Goal: Task Accomplishment & Management: Complete application form

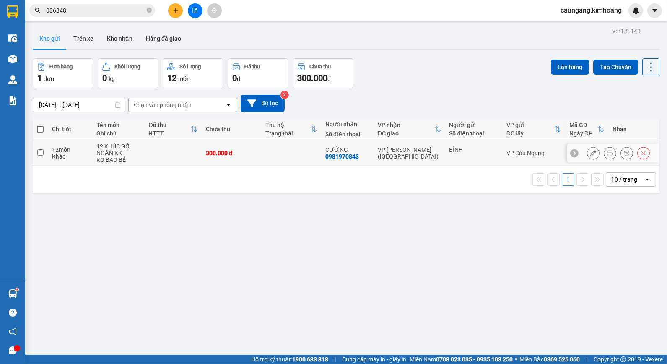
click at [405, 150] on div "VP [PERSON_NAME] ([GEOGRAPHIC_DATA])" at bounding box center [409, 152] width 63 height 13
checkbox input "true"
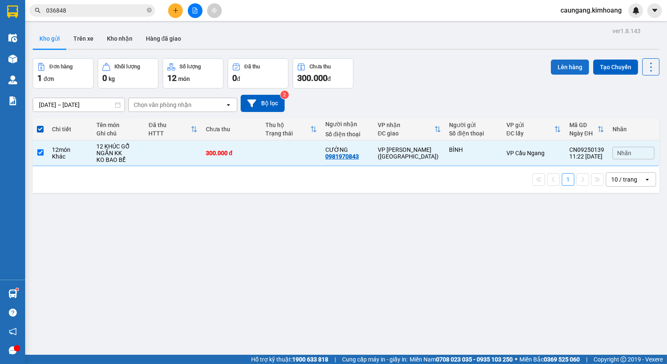
click at [564, 70] on button "Lên hàng" at bounding box center [570, 67] width 38 height 15
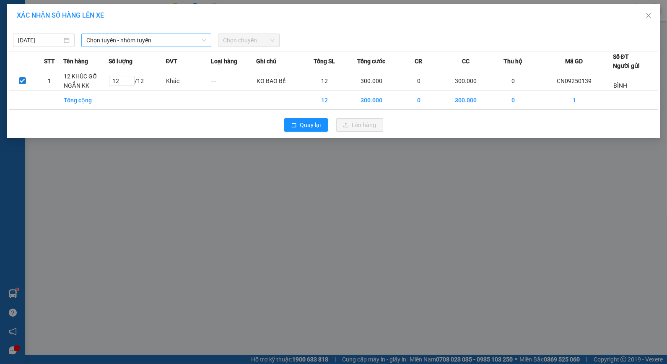
click at [192, 36] on span "Chọn tuyến - nhóm tuyến" at bounding box center [146, 40] width 120 height 13
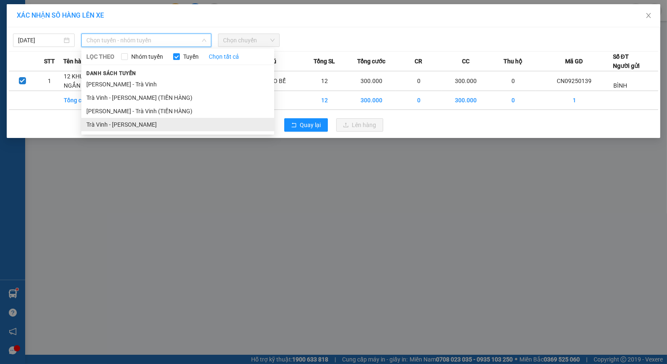
click at [148, 127] on li "Trà Vinh - [PERSON_NAME]" at bounding box center [177, 124] width 193 height 13
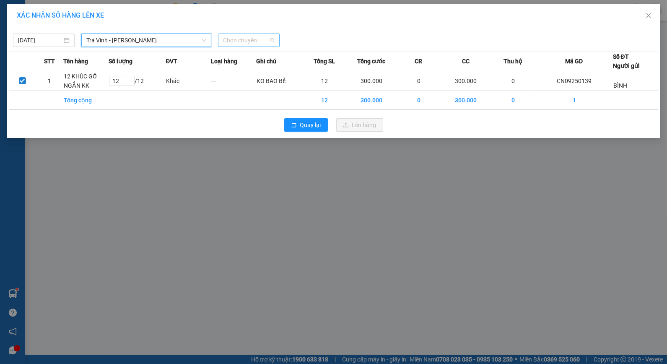
click at [265, 40] on span "Chọn chuyến" at bounding box center [249, 40] width 52 height 13
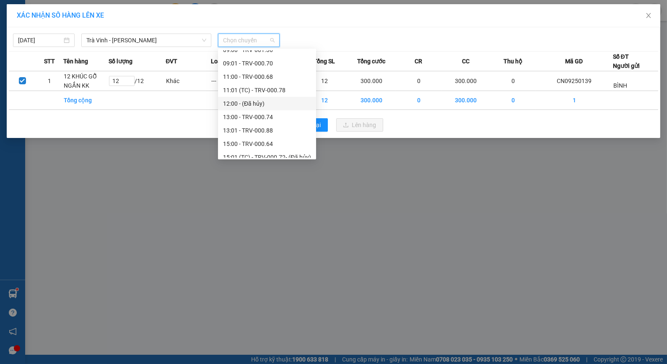
scroll to position [309, 0]
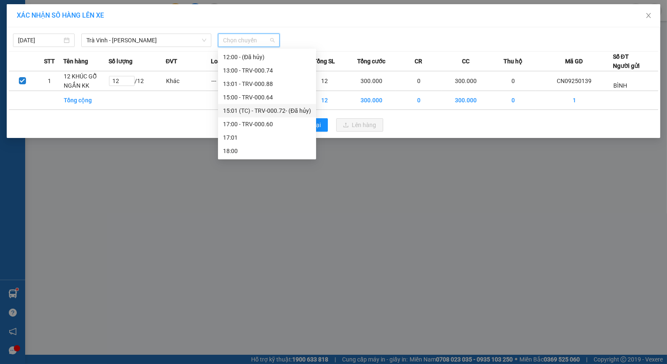
click at [252, 110] on div "15:01 (TC) - TRV-000.72 - (Đã hủy)" at bounding box center [267, 110] width 88 height 9
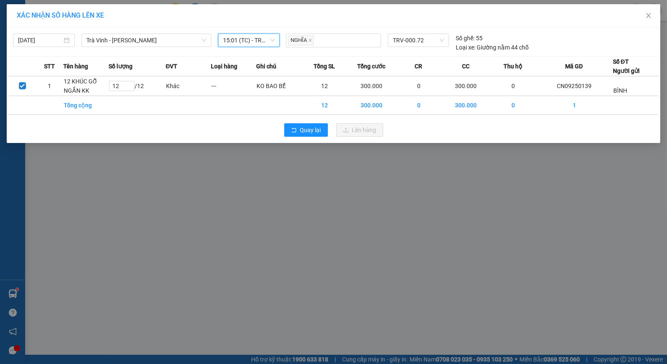
click at [256, 43] on span "15:01 (TC) - TRV-000.72 - (Đã hủy)" at bounding box center [249, 40] width 52 height 13
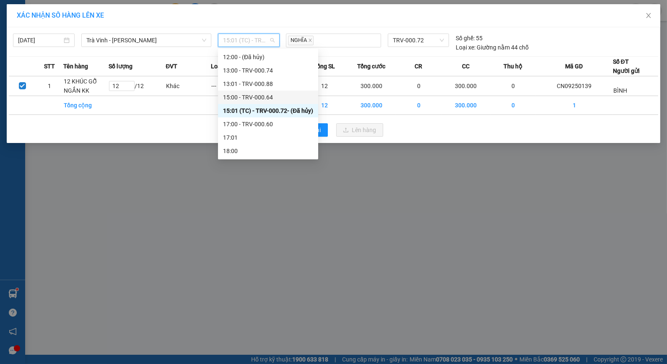
click at [268, 99] on div "15:00 - TRV-000.64" at bounding box center [268, 97] width 90 height 9
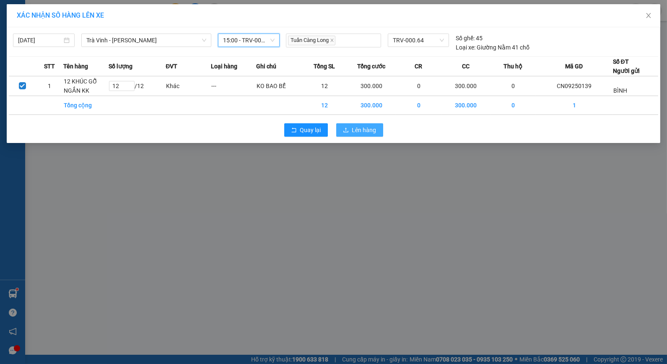
click at [369, 128] on span "Lên hàng" at bounding box center [364, 129] width 24 height 9
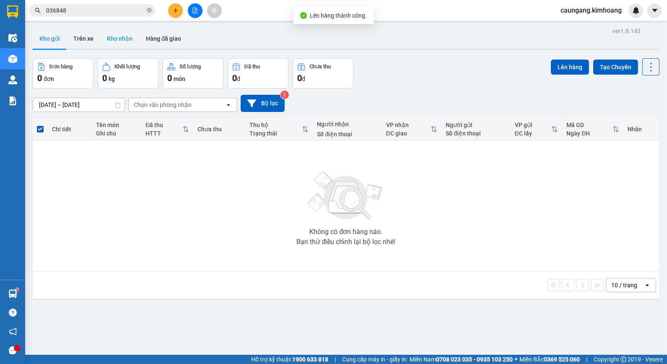
click at [119, 40] on button "Kho nhận" at bounding box center [119, 39] width 39 height 20
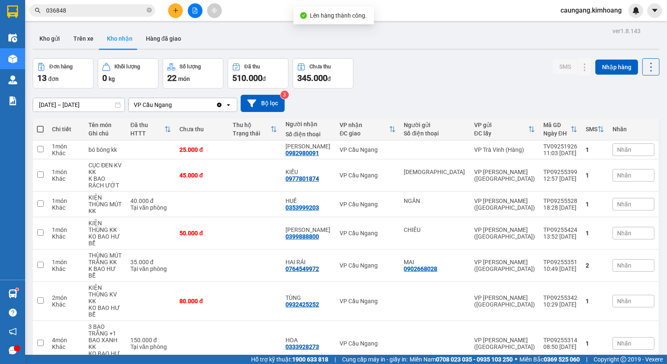
scroll to position [70, 0]
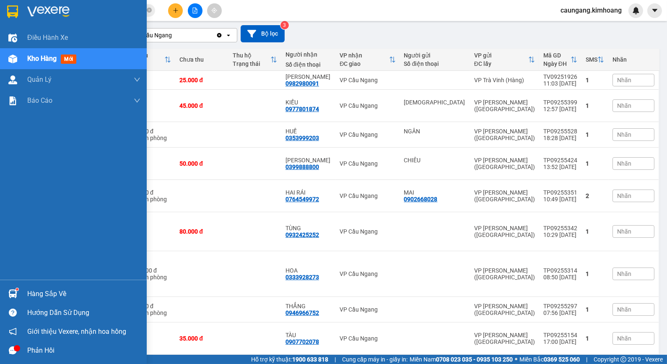
click at [47, 291] on div "Hàng sắp về" at bounding box center [83, 294] width 113 height 13
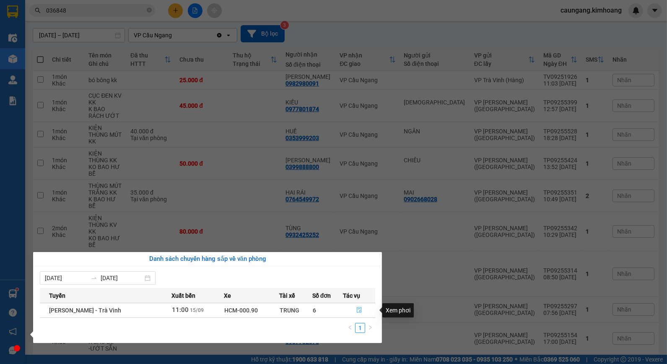
click at [356, 312] on icon "file-done" at bounding box center [359, 310] width 6 height 6
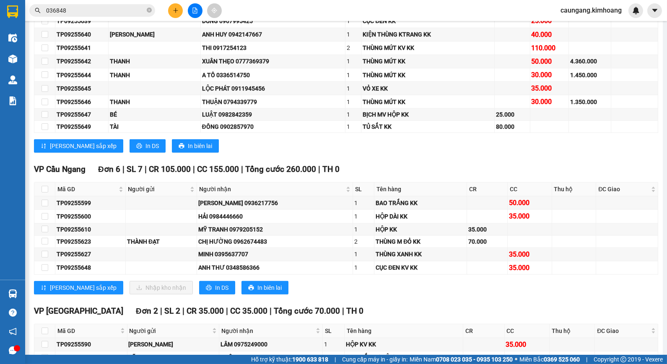
scroll to position [699, 0]
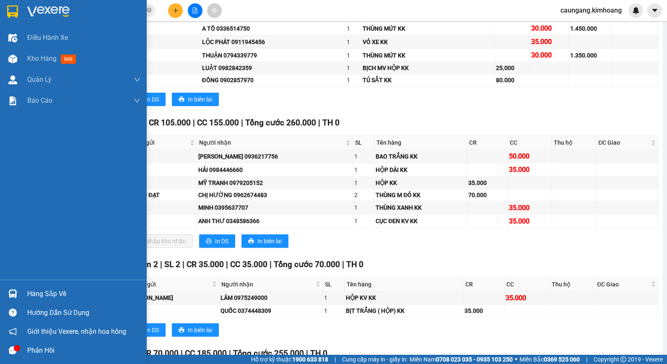
click at [39, 298] on div "Hàng sắp về" at bounding box center [83, 294] width 113 height 13
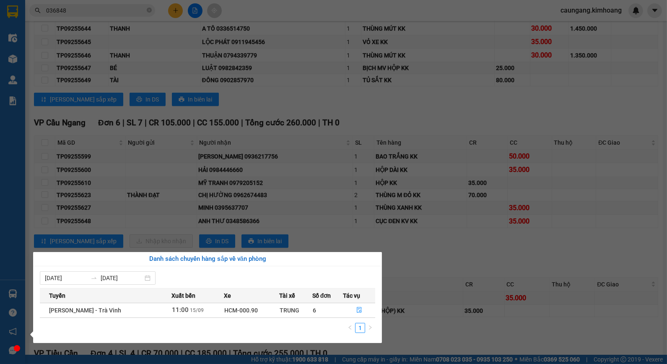
click at [414, 255] on section "Kết quả tìm kiếm ( 13 ) Bộ lọc Mã ĐH Trạng thái Món hàng Thu hộ Tổng cước Chưa …" at bounding box center [333, 182] width 667 height 364
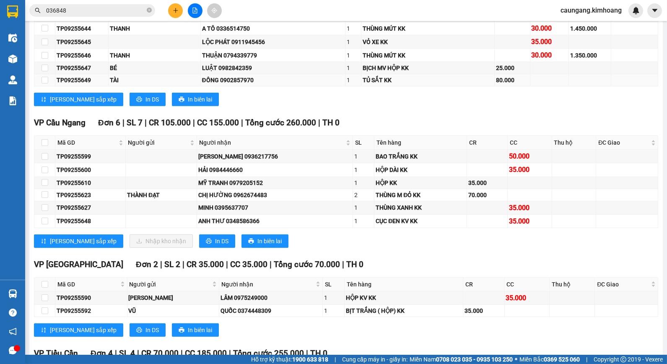
drag, startPoint x: 294, startPoint y: 120, endPoint x: 156, endPoint y: 83, distance: 143.6
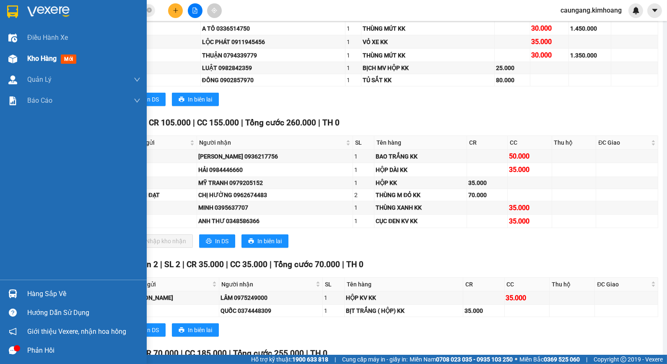
click at [11, 60] on img at bounding box center [12, 59] width 9 height 9
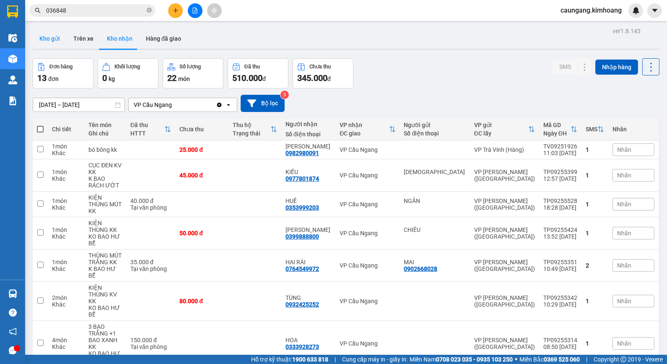
click at [56, 42] on button "Kho gửi" at bounding box center [50, 39] width 34 height 20
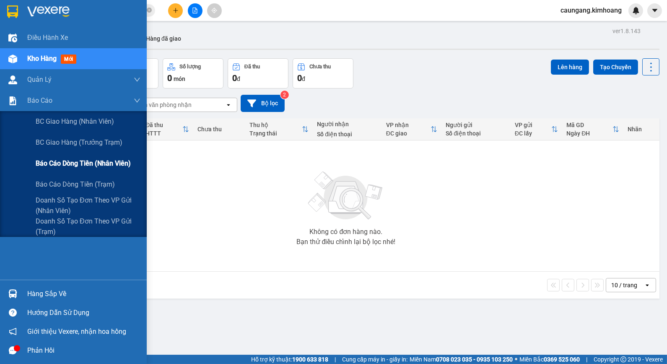
click at [54, 163] on span "Báo cáo dòng tiền (nhân viên)" at bounding box center [83, 163] width 95 height 10
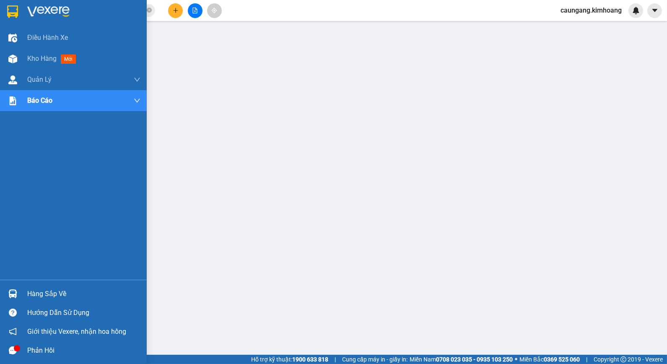
click at [30, 291] on div "Hàng sắp về" at bounding box center [83, 294] width 113 height 13
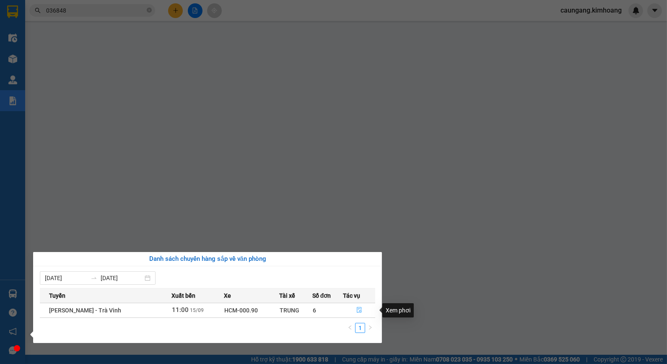
click at [358, 308] on icon "file-done" at bounding box center [359, 310] width 6 height 6
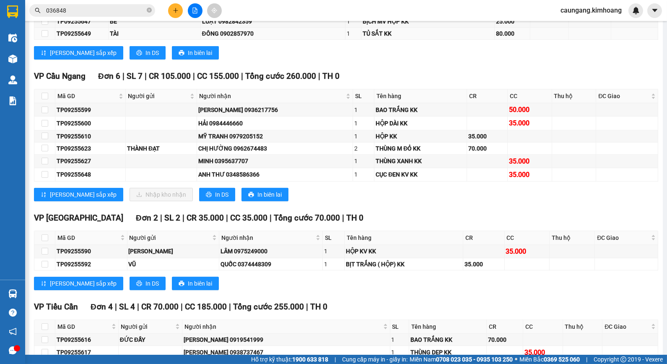
scroll to position [699, 0]
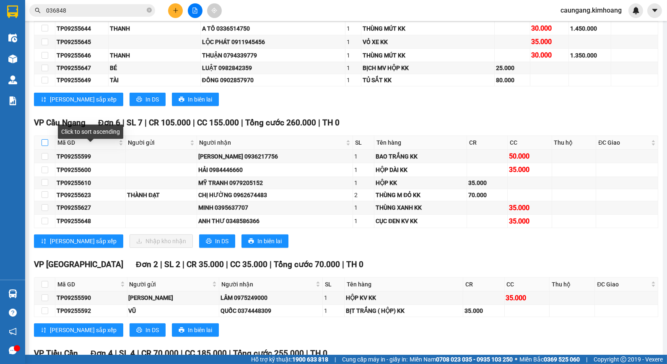
click at [45, 146] on input "checkbox" at bounding box center [45, 142] width 7 height 7
checkbox input "true"
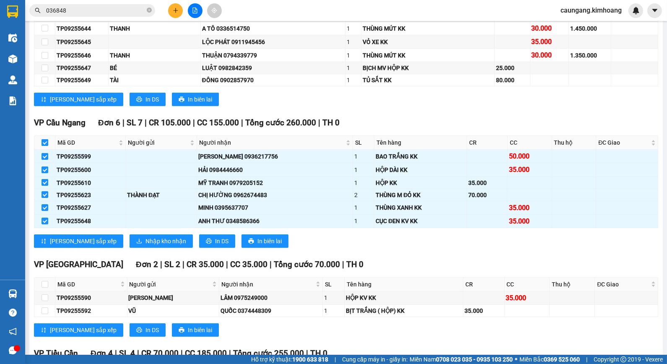
checkbox input "true"
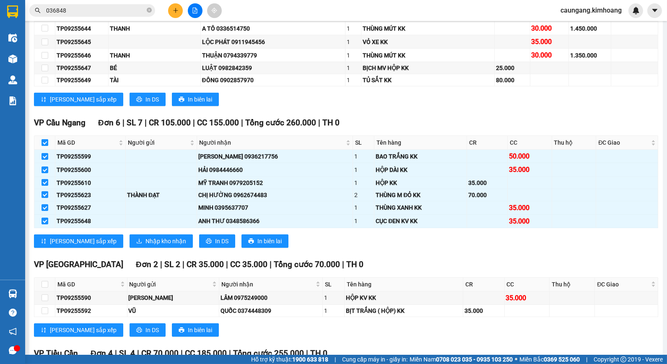
checkbox input "true"
click at [42, 146] on input "checkbox" at bounding box center [45, 142] width 7 height 7
checkbox input "false"
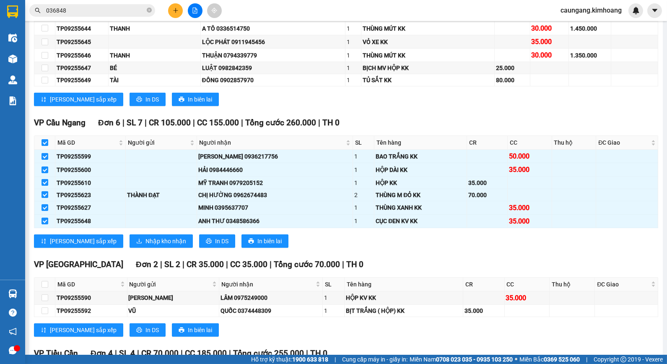
checkbox input "false"
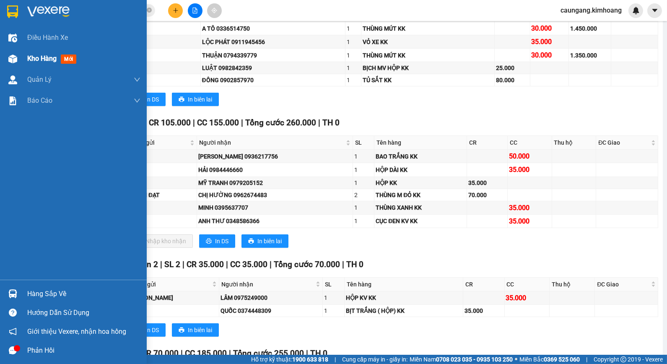
drag, startPoint x: 21, startPoint y: 55, endPoint x: 5, endPoint y: 60, distance: 16.2
click at [20, 55] on div "Kho hàng mới" at bounding box center [73, 58] width 147 height 21
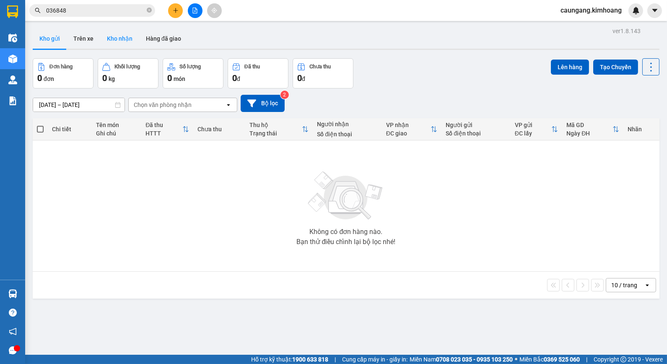
click at [129, 42] on button "Kho nhận" at bounding box center [119, 39] width 39 height 20
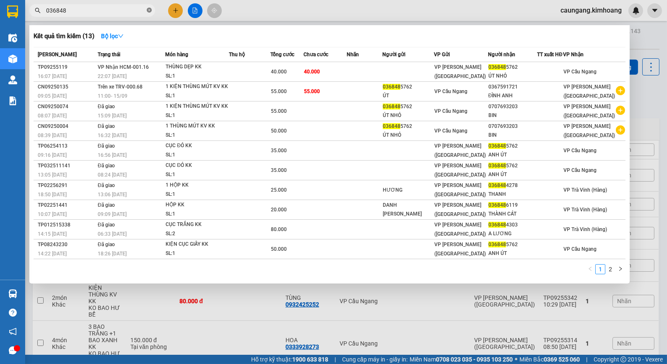
click at [150, 10] on icon "close-circle" at bounding box center [149, 10] width 5 height 5
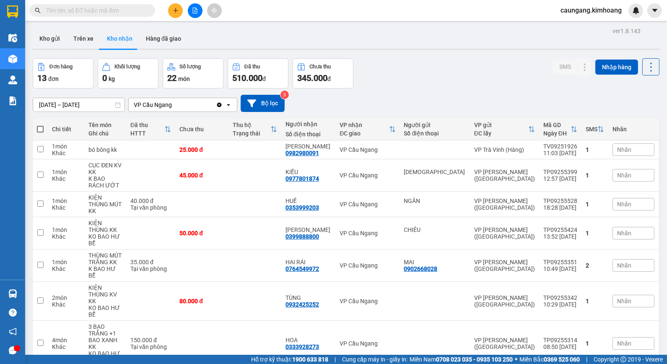
click at [134, 11] on input "text" at bounding box center [95, 10] width 99 height 9
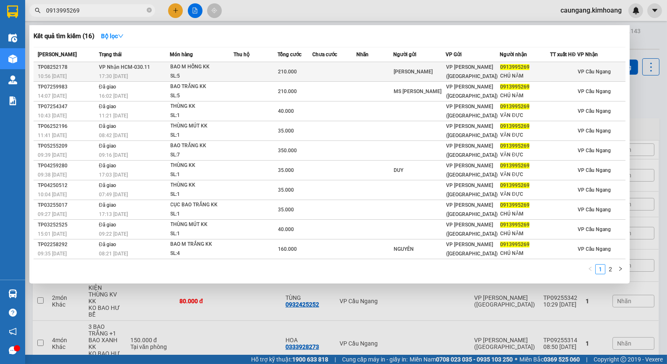
type input "0913995269"
click at [408, 72] on div "[PERSON_NAME]" at bounding box center [419, 72] width 51 height 9
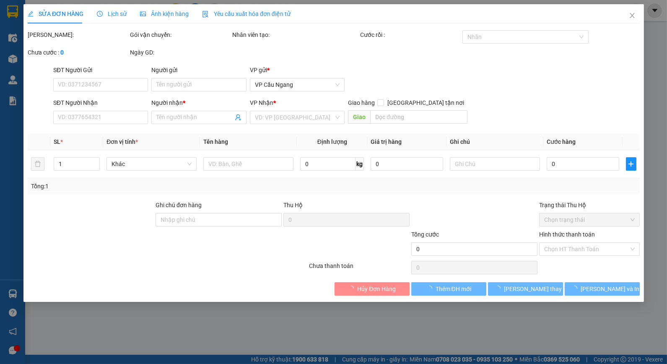
type input "[PERSON_NAME]"
type input "0913995269"
type input "CHÚ NĂM"
type input "210.000"
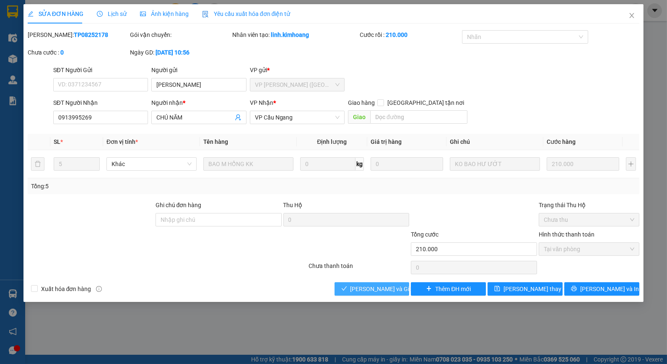
click at [355, 285] on span "[PERSON_NAME] và Giao hàng" at bounding box center [391, 288] width 81 height 9
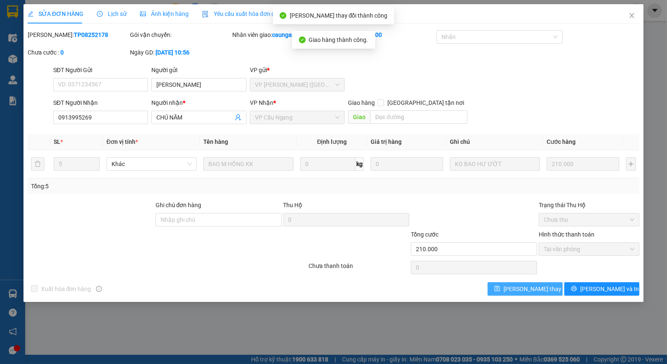
click at [535, 289] on span "[PERSON_NAME] thay đổi" at bounding box center [537, 288] width 67 height 9
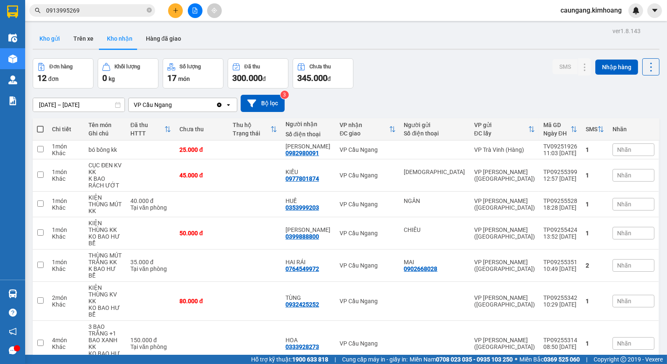
click at [44, 34] on button "Kho gửi" at bounding box center [50, 39] width 34 height 20
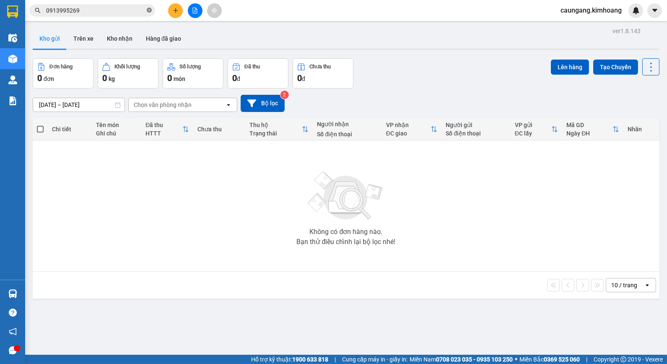
click at [148, 11] on icon "close-circle" at bounding box center [149, 10] width 5 height 5
click at [143, 11] on input "text" at bounding box center [95, 10] width 99 height 9
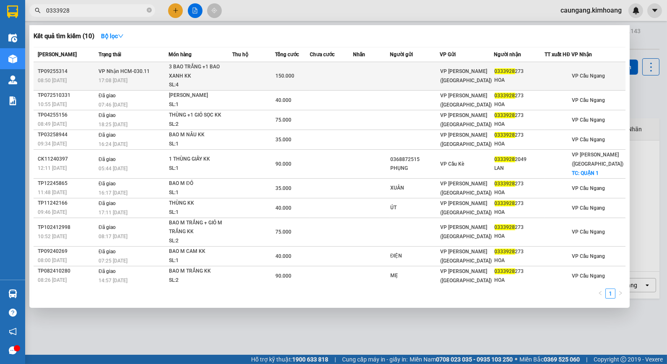
type input "0333928"
click at [245, 72] on td at bounding box center [253, 76] width 43 height 29
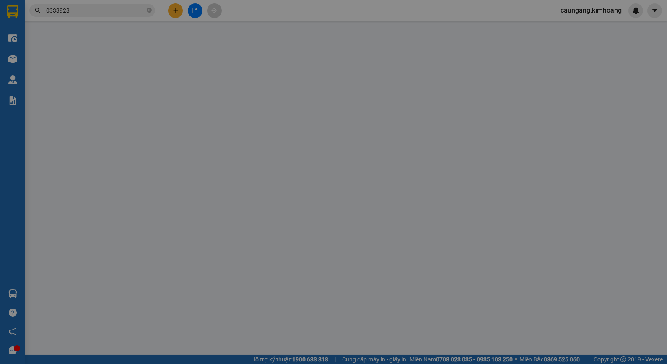
type input "0333928273"
type input "HOA"
type input "150.000"
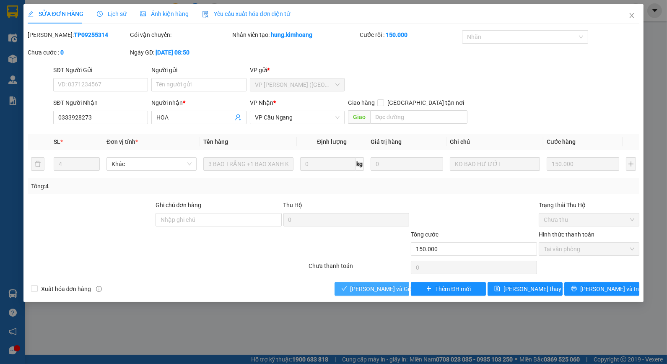
click at [361, 294] on span "[PERSON_NAME] và Giao hàng" at bounding box center [391, 288] width 81 height 9
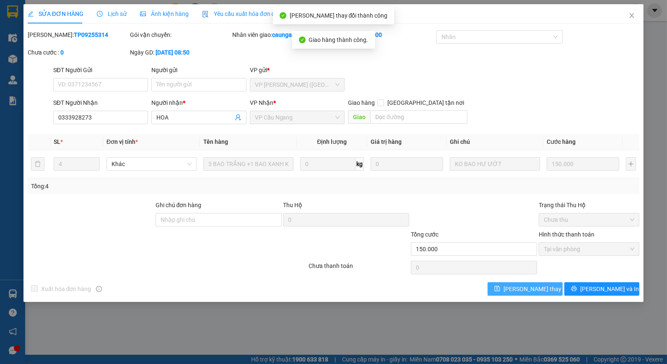
click at [515, 289] on span "[PERSON_NAME] thay đổi" at bounding box center [537, 288] width 67 height 9
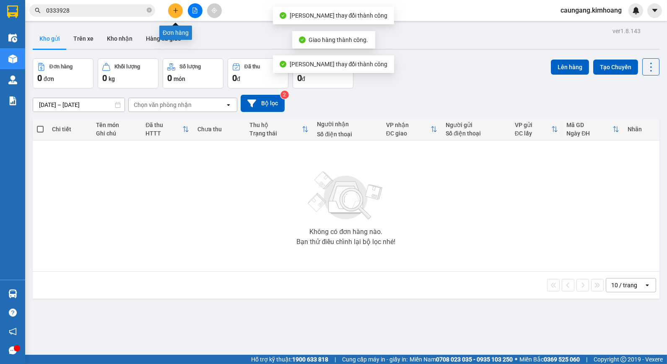
click at [179, 8] on button at bounding box center [175, 10] width 15 height 15
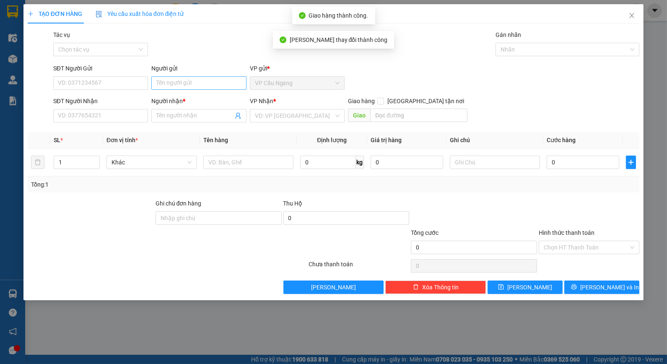
drag, startPoint x: 200, startPoint y: 75, endPoint x: 203, endPoint y: 81, distance: 6.4
click at [203, 78] on div "Người gửi Tên người gửi" at bounding box center [198, 78] width 95 height 29
click at [203, 81] on input "Người gửi" at bounding box center [198, 82] width 95 height 13
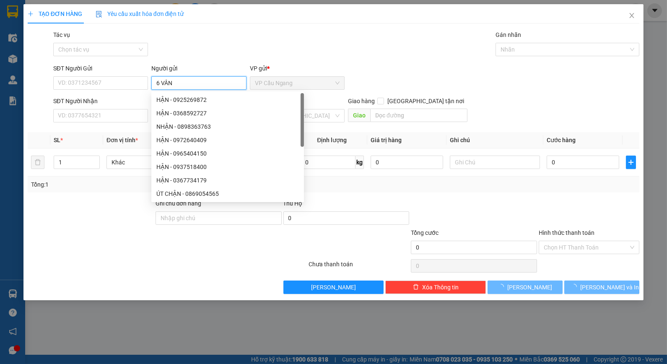
type input "6 VÂN"
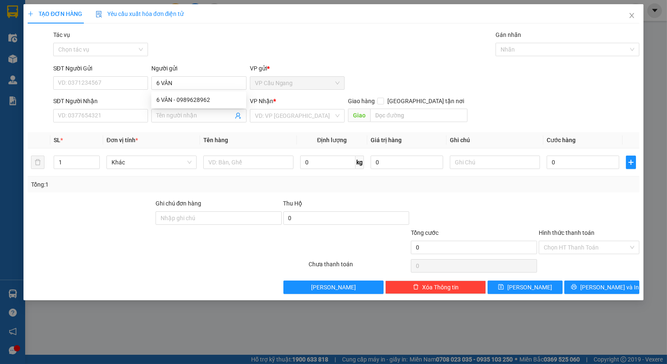
click at [178, 56] on div "Tác vụ Chọn tác vụ Gán nhãn Nhãn" at bounding box center [347, 44] width 590 height 29
click at [178, 114] on input "Người nhận *" at bounding box center [194, 115] width 76 height 9
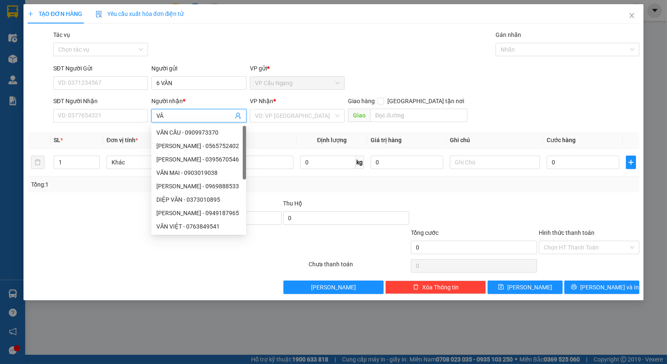
type input "V"
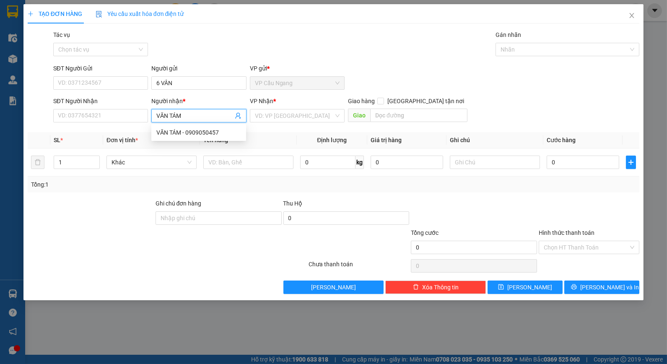
type input "VĂN TÁM"
click at [222, 45] on div "Tác vụ Chọn tác vụ Gán nhãn Nhãn" at bounding box center [347, 44] width 590 height 29
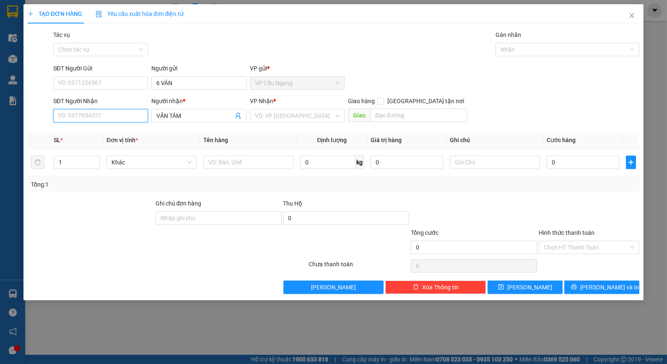
click at [123, 116] on input "SĐT Người Nhận" at bounding box center [100, 115] width 95 height 13
type input "0909050457"
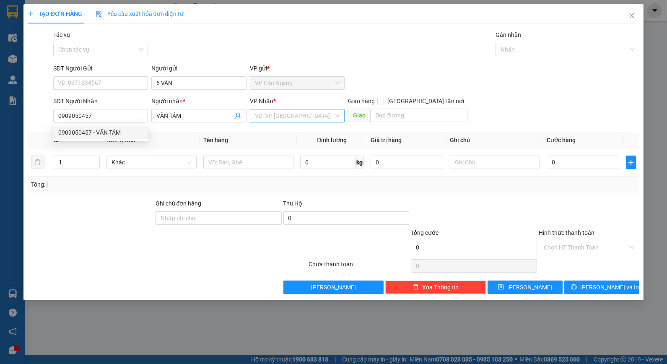
click at [307, 115] on input "search" at bounding box center [294, 115] width 79 height 13
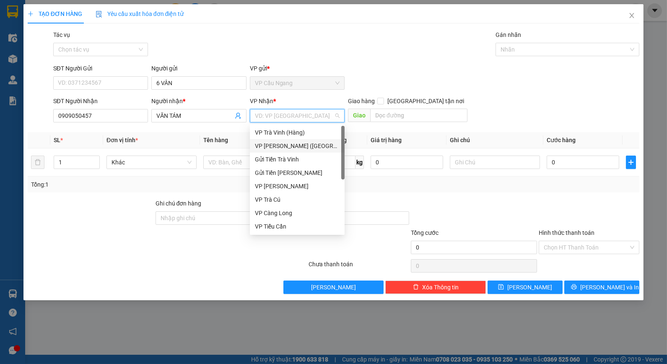
drag, startPoint x: 288, startPoint y: 146, endPoint x: 247, endPoint y: 153, distance: 41.3
click at [288, 146] on div "VP [PERSON_NAME] ([GEOGRAPHIC_DATA])" at bounding box center [297, 145] width 85 height 9
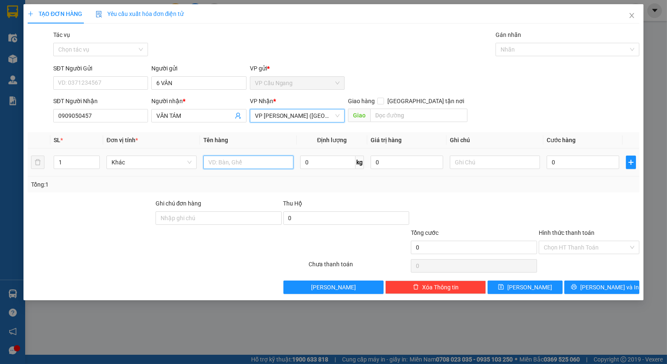
click at [237, 162] on input "text" at bounding box center [248, 162] width 90 height 13
type input "1 CỤC M ĐEN KV KK"
click at [550, 178] on div "SL * Đơn vị tính * Tên hàng Định lượng Giá trị hàng Ghi chú Cước hàng 1 Khác 1 …" at bounding box center [334, 162] width 612 height 60
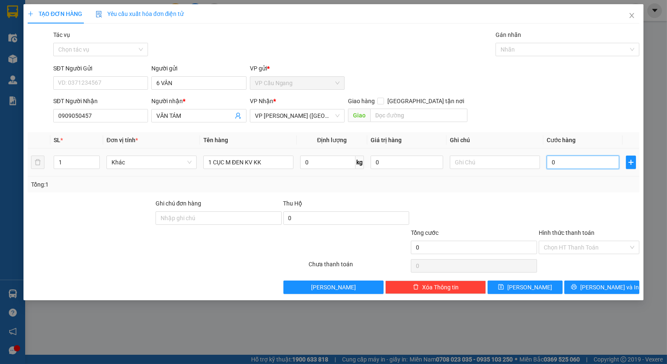
click at [572, 162] on input "0" at bounding box center [583, 162] width 73 height 13
type input "4"
type input "40"
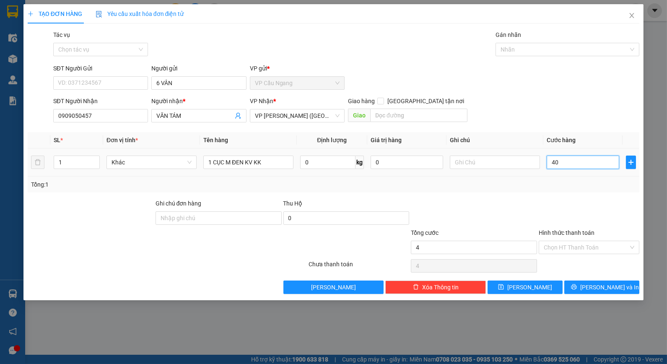
type input "40"
type input "40.000"
click at [526, 194] on div "Transit Pickup Surcharge Ids Transit Deliver Surcharge Ids Transit Deliver Surc…" at bounding box center [334, 162] width 612 height 264
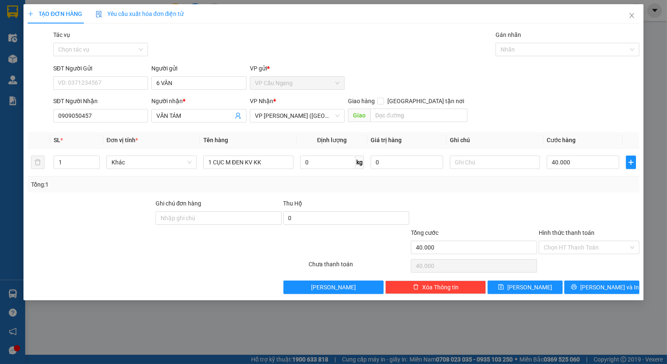
click at [533, 192] on div "Tổng: 1" at bounding box center [334, 185] width 612 height 16
click at [528, 192] on div "Tổng: 1" at bounding box center [334, 185] width 612 height 16
click at [586, 252] on input "Hình thức thanh toán" at bounding box center [586, 247] width 85 height 13
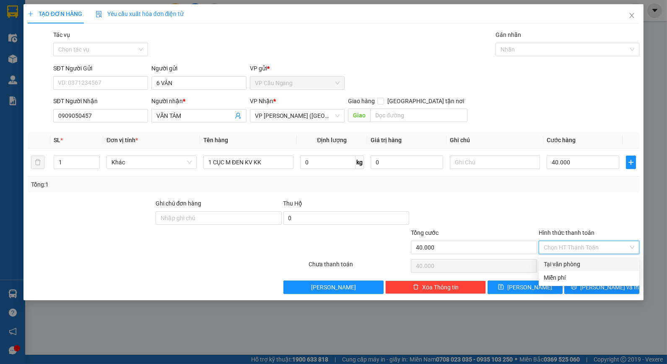
click at [584, 261] on div "Tại văn phòng" at bounding box center [589, 264] width 91 height 9
type input "0"
click at [593, 286] on button "[PERSON_NAME] và In" at bounding box center [601, 287] width 75 height 13
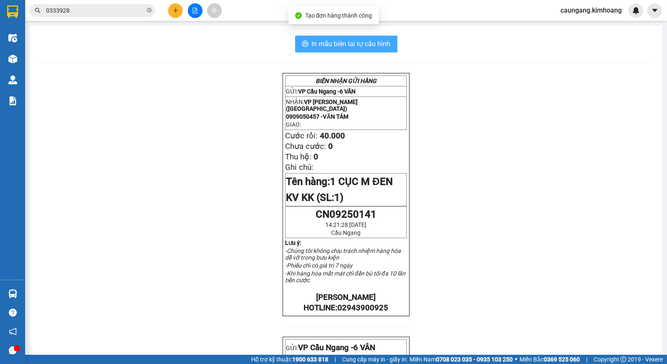
click at [378, 45] on span "In mẫu biên lai tự cấu hình" at bounding box center [351, 44] width 79 height 10
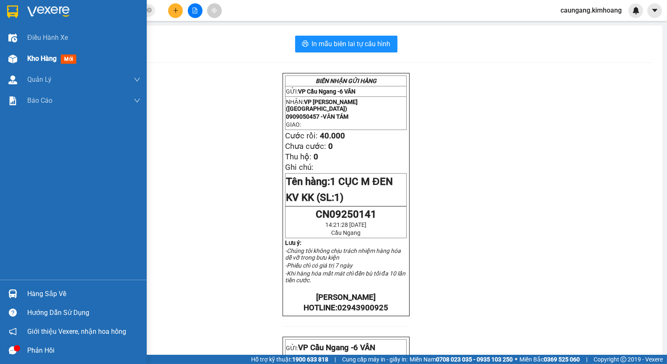
click at [38, 60] on span "Kho hàng" at bounding box center [41, 59] width 29 height 8
